Goal: Information Seeking & Learning: Check status

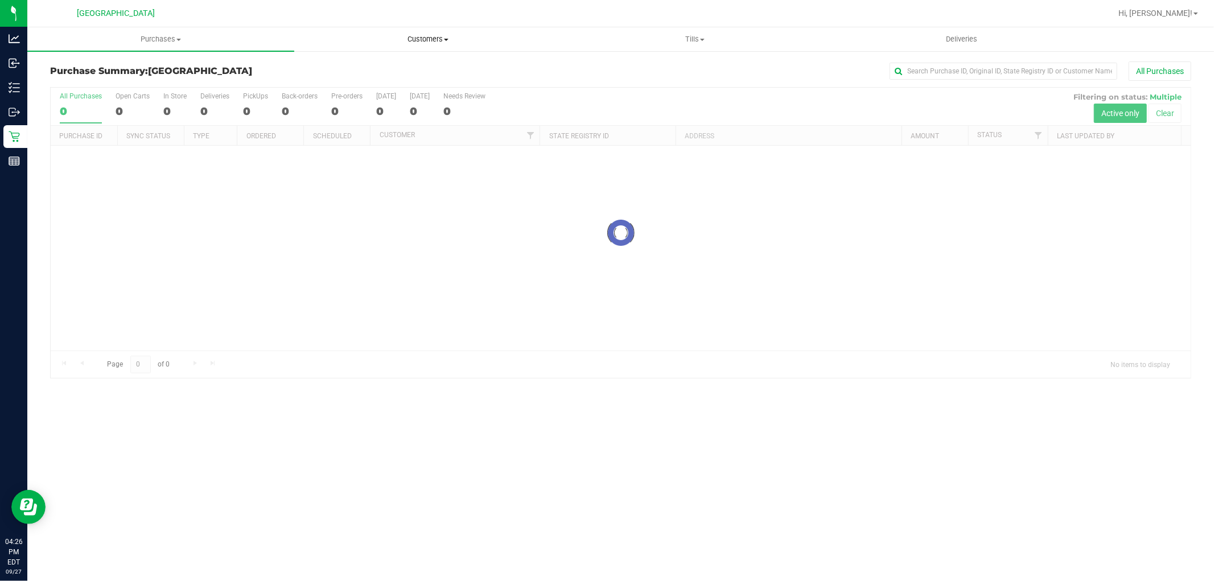
click at [437, 38] on span "Customers" at bounding box center [428, 39] width 266 height 10
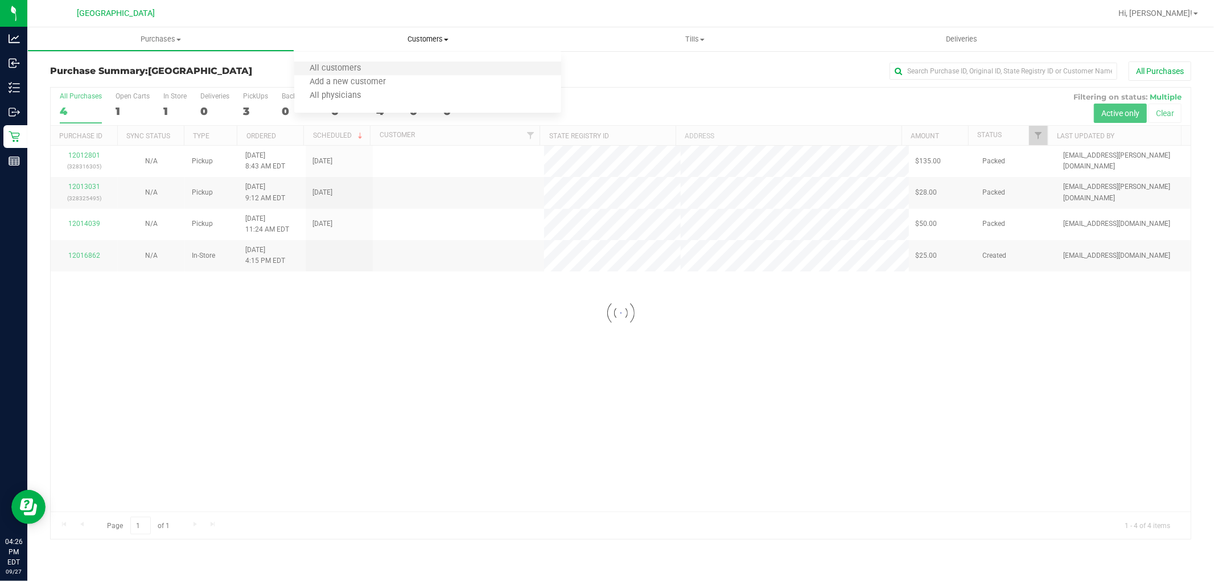
click at [410, 70] on li "All customers" at bounding box center [427, 69] width 267 height 14
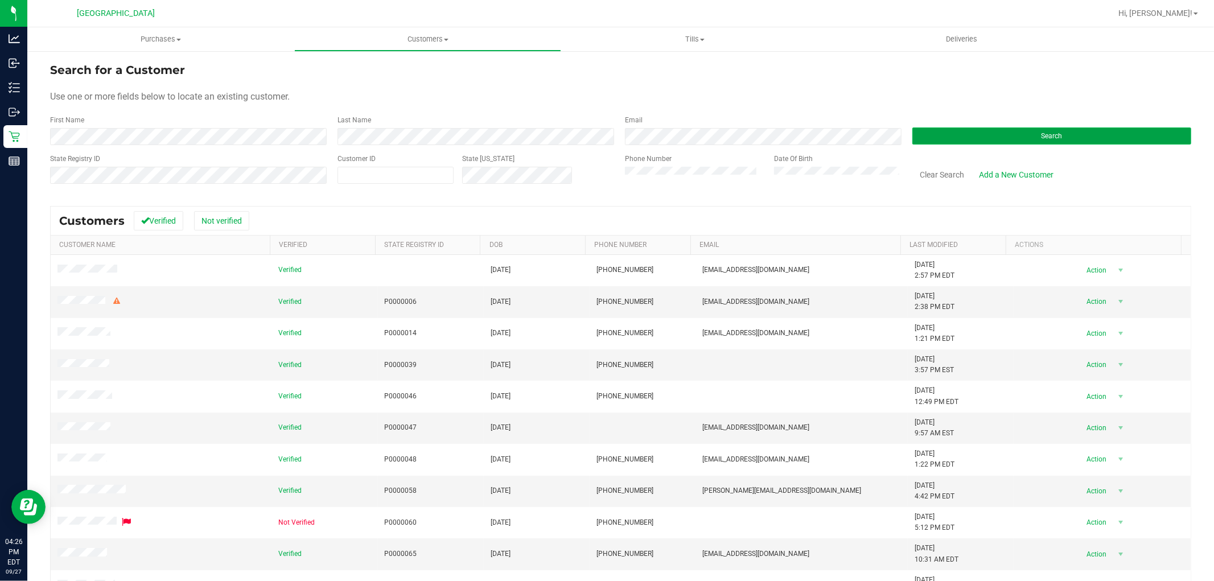
click at [976, 138] on button "Search" at bounding box center [1052, 136] width 279 height 17
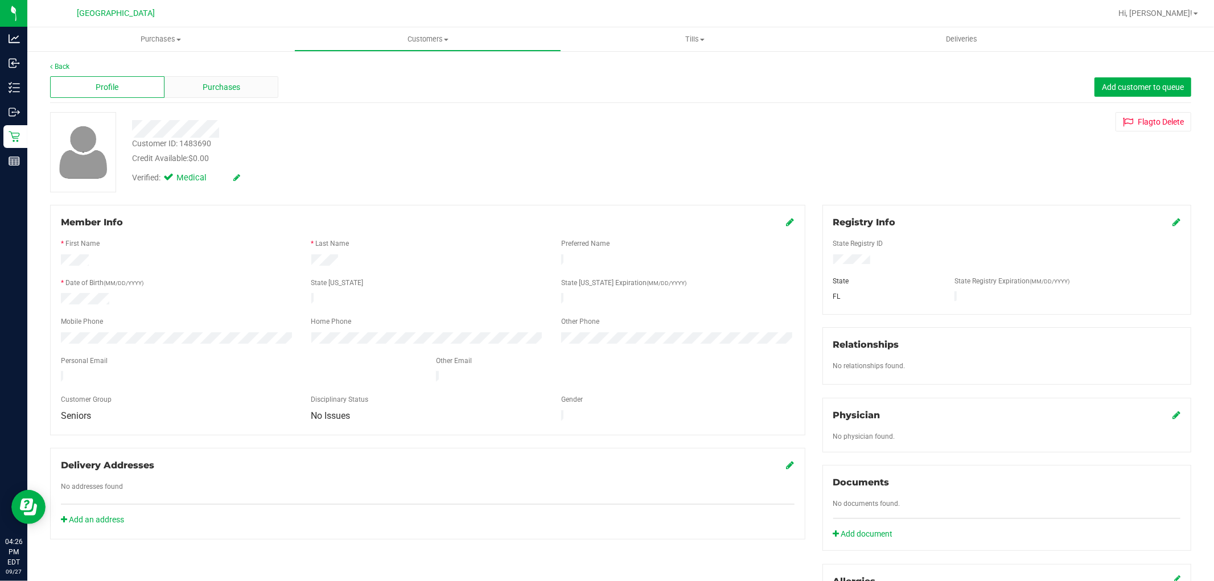
click at [246, 88] on div "Purchases" at bounding box center [222, 87] width 114 height 22
